Goal: Use online tool/utility: Utilize a website feature to perform a specific function

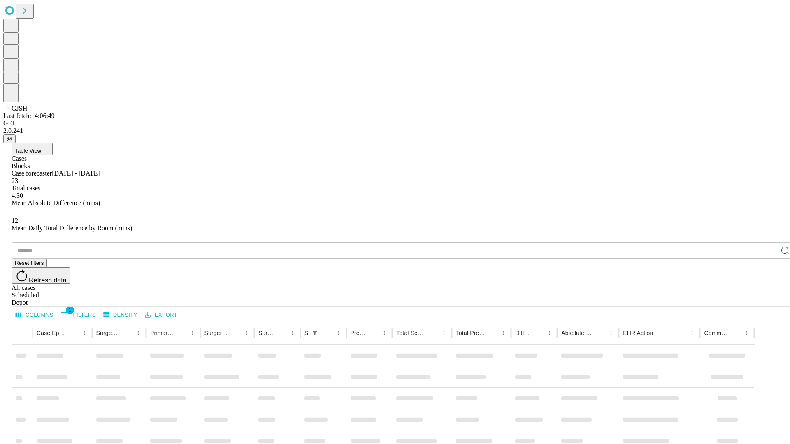
click at [41, 148] on span "Table View" at bounding box center [28, 151] width 26 height 6
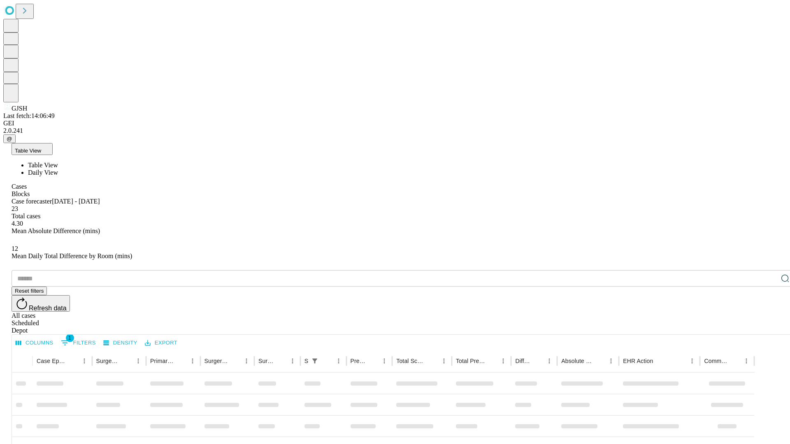
click at [58, 169] on span "Daily View" at bounding box center [43, 172] width 30 height 7
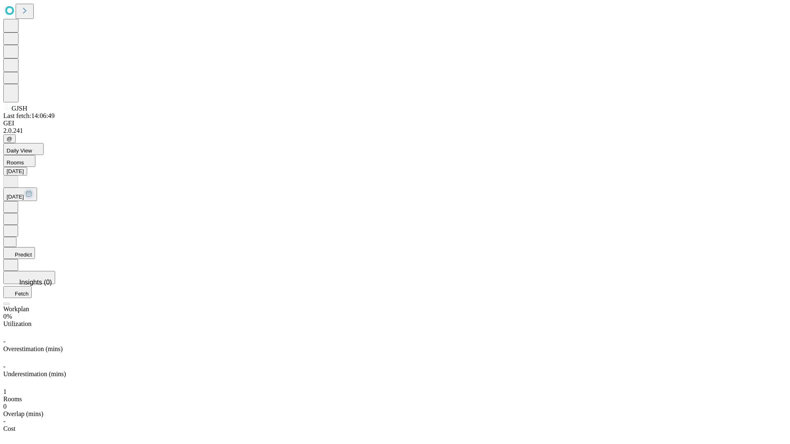
click at [35, 247] on button "Predict" at bounding box center [19, 253] width 32 height 12
